Goal: Check status: Check status

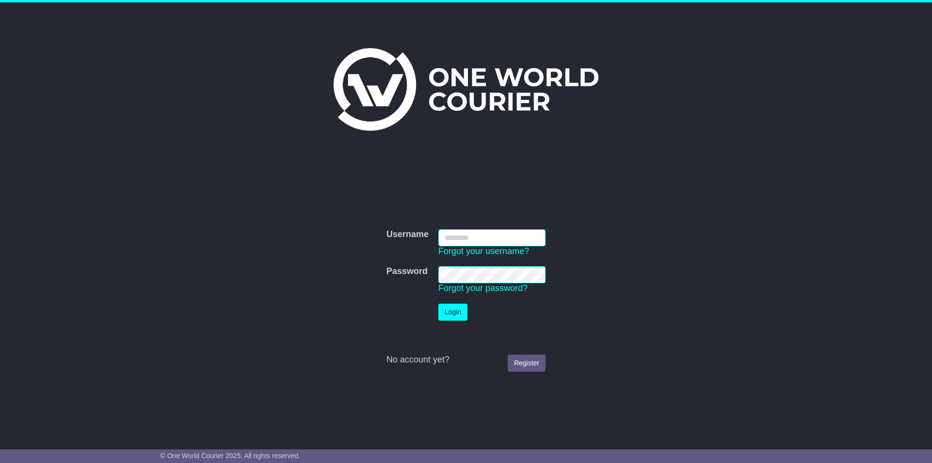
type input "**********"
click at [462, 313] on button "Login" at bounding box center [452, 311] width 29 height 17
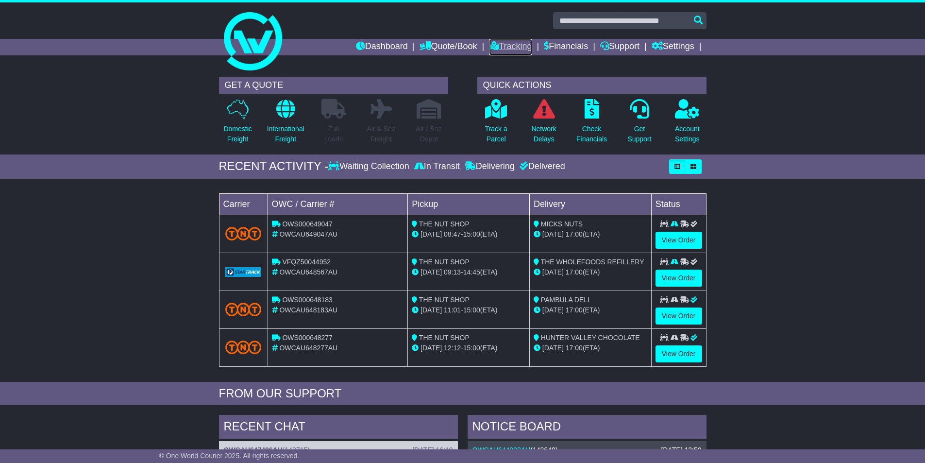
click at [506, 39] on link "Tracking" at bounding box center [510, 47] width 43 height 17
